Goal: Information Seeking & Learning: Understand process/instructions

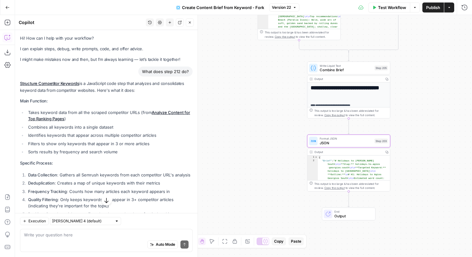
drag, startPoint x: 226, startPoint y: 142, endPoint x: 230, endPoint y: 142, distance: 3.8
click at [230, 142] on div "true false Workflow Set Inputs Inputs Google Search Perform Google Search Step …" at bounding box center [243, 136] width 457 height 242
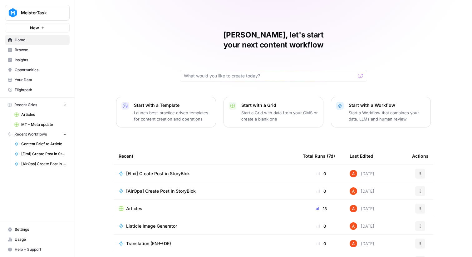
click at [66, 18] on button "MeisterTask" at bounding box center [37, 13] width 65 height 16
type input "synth"
click at [52, 49] on span "Synthesia" at bounding box center [60, 47] width 82 height 6
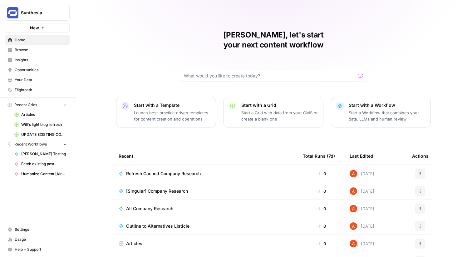
click at [41, 17] on button "Synthesia" at bounding box center [37, 13] width 65 height 16
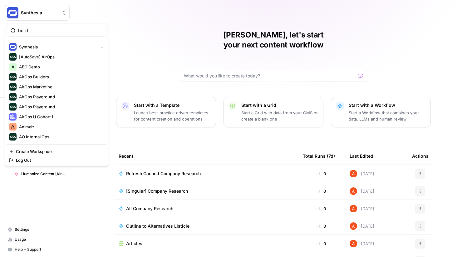
type input "build"
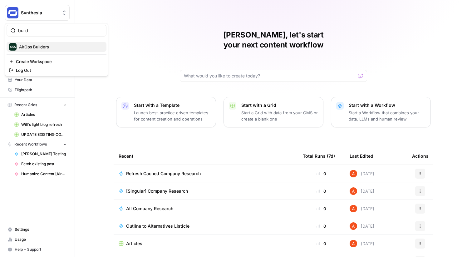
click at [34, 44] on span "AirOps Builders" at bounding box center [60, 47] width 82 height 6
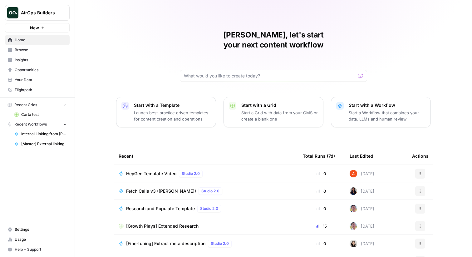
scroll to position [30, 0]
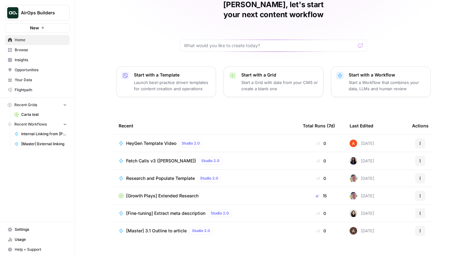
click at [53, 51] on span "Browse" at bounding box center [41, 50] width 52 height 6
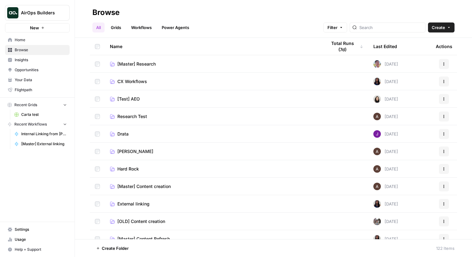
click at [138, 187] on span "[Master] Content creation" at bounding box center [143, 186] width 53 height 6
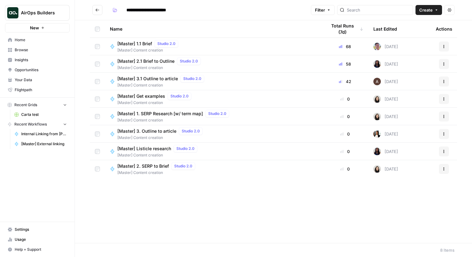
click at [96, 8] on icon "Go back" at bounding box center [97, 10] width 4 height 4
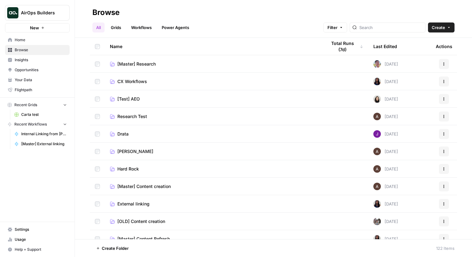
click at [131, 59] on td "[Master] Research" at bounding box center [213, 63] width 216 height 17
click at [133, 65] on span "[Master] Research" at bounding box center [136, 64] width 38 height 6
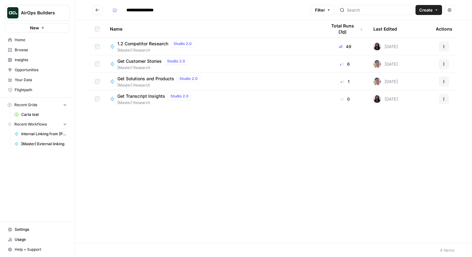
click at [144, 45] on span "1.2 Competitor Research" at bounding box center [142, 44] width 51 height 6
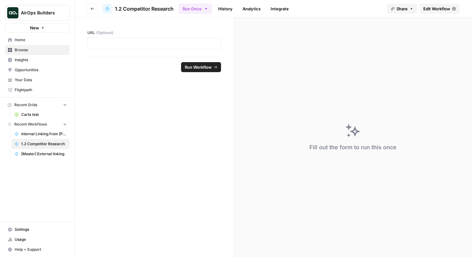
click at [447, 7] on span "Edit Workflow" at bounding box center [436, 9] width 27 height 6
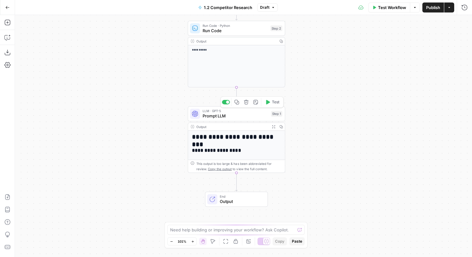
click at [251, 118] on span "Prompt LLM" at bounding box center [235, 116] width 66 height 6
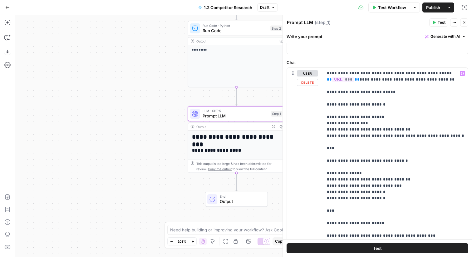
scroll to position [163, 0]
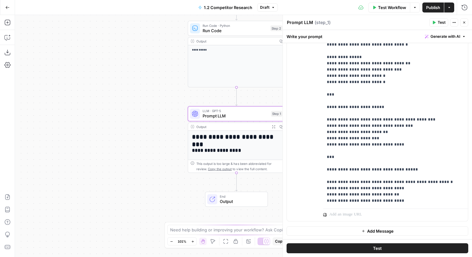
click at [465, 21] on icon "button" at bounding box center [464, 23] width 4 height 4
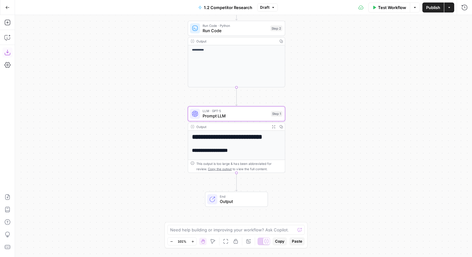
click at [9, 53] on icon "button" at bounding box center [7, 52] width 6 height 6
click at [5, 7] on button "Go Back" at bounding box center [7, 7] width 11 height 11
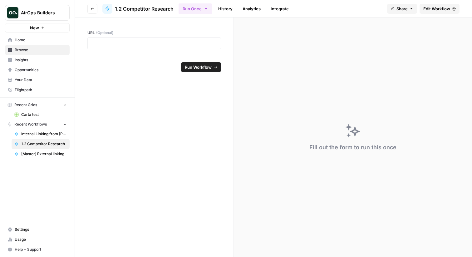
click at [94, 9] on button "Go back" at bounding box center [92, 9] width 10 height 10
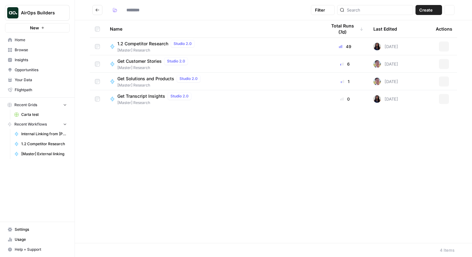
type input "**********"
click at [96, 11] on icon "Go back" at bounding box center [97, 10] width 4 height 4
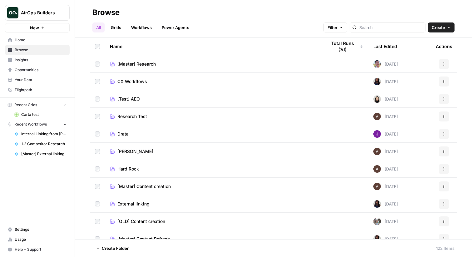
click at [138, 185] on span "[Master] Content creation" at bounding box center [143, 186] width 53 height 6
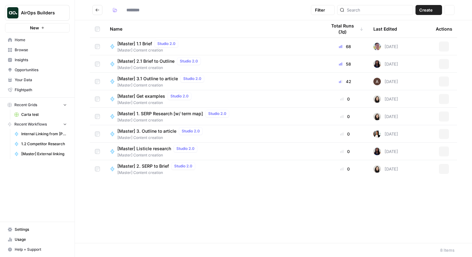
type input "**********"
click at [98, 8] on icon "Go back" at bounding box center [97, 10] width 4 height 4
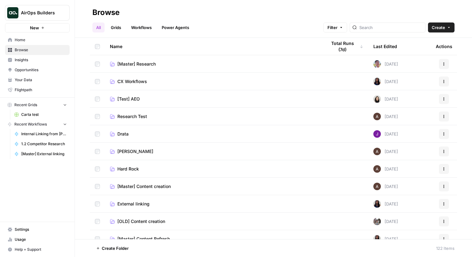
click at [129, 65] on span "[Master] Research" at bounding box center [136, 64] width 38 height 6
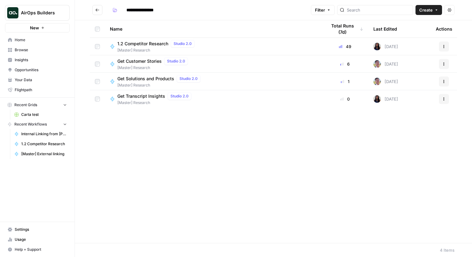
click at [145, 47] on div "1.2 Competitor Research Studio 2.0" at bounding box center [157, 43] width 80 height 7
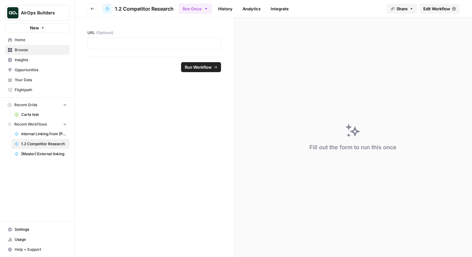
drag, startPoint x: 177, startPoint y: 10, endPoint x: 115, endPoint y: 11, distance: 62.4
click at [115, 11] on header "Go back 1.2 Competitor Research Run Once History Analytics Integrate Share Edit…" at bounding box center [273, 8] width 397 height 17
copy header "1.2 Competitor Research"
click at [93, 8] on icon "button" at bounding box center [92, 9] width 4 height 4
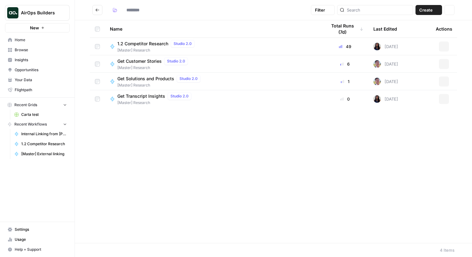
type input "**********"
click at [95, 7] on button "Go back" at bounding box center [97, 10] width 10 height 10
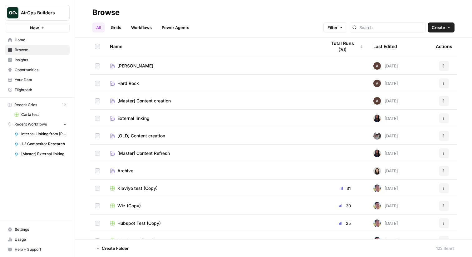
scroll to position [86, 0]
click at [157, 133] on span "[OLD] Content creation" at bounding box center [141, 135] width 48 height 6
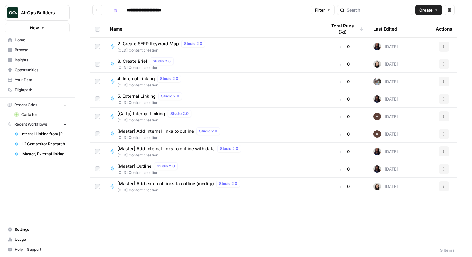
click at [95, 7] on button "Go back" at bounding box center [97, 10] width 10 height 10
